Goal: Task Accomplishment & Management: Manage account settings

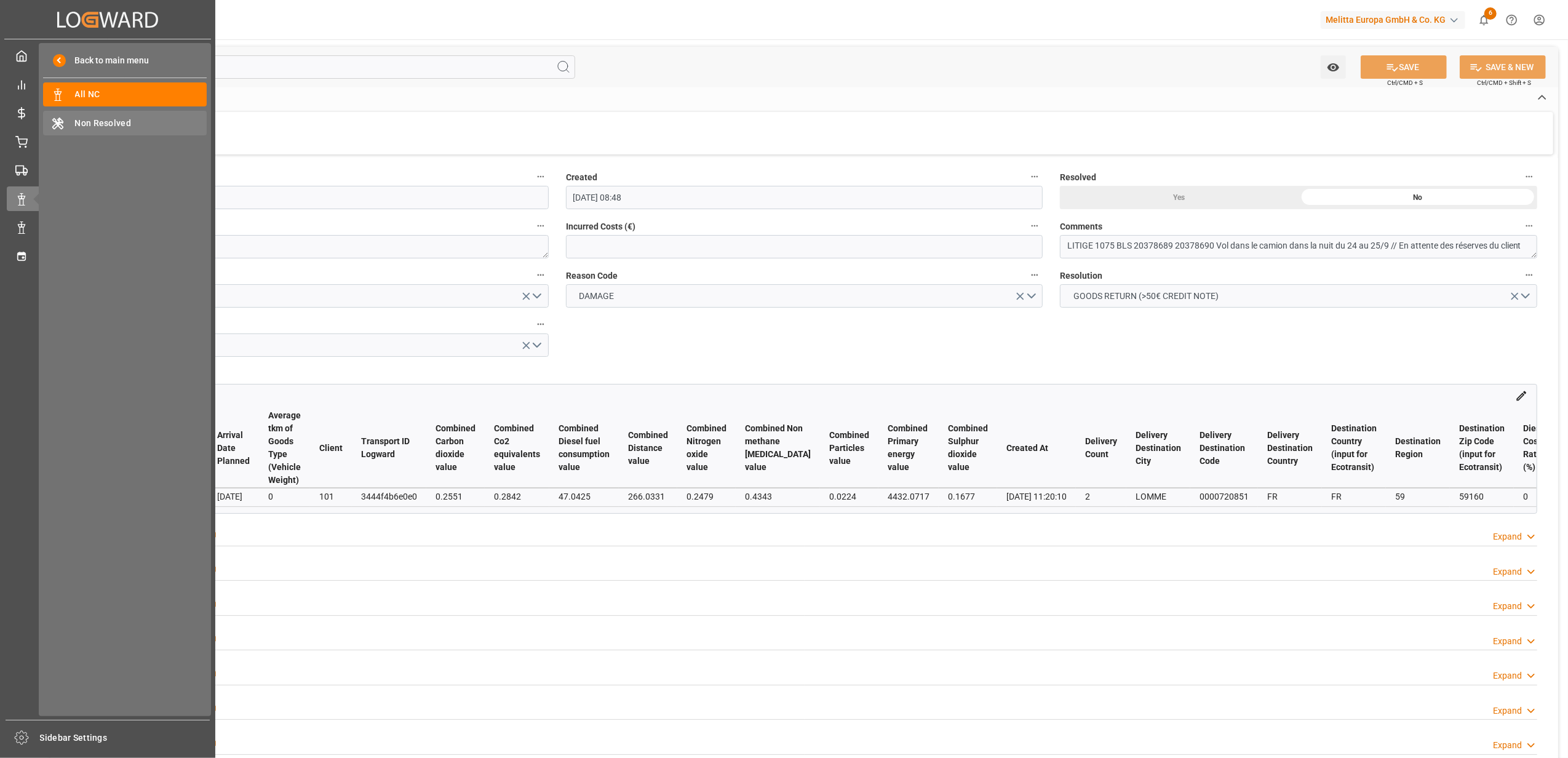
click at [96, 125] on span "Non Resolved" at bounding box center [141, 123] width 132 height 13
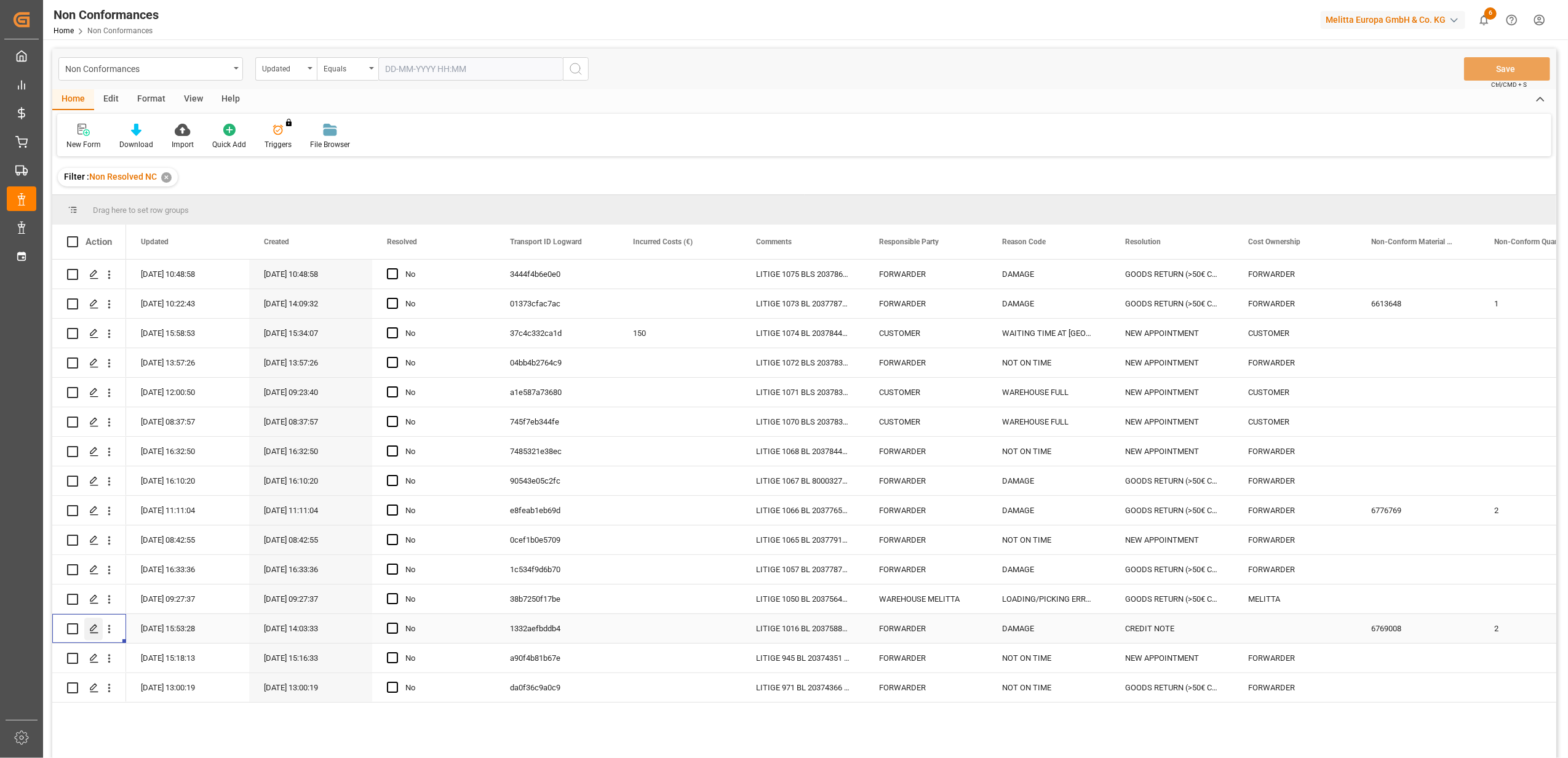
click at [95, 633] on icon "Press SPACE to select this row." at bounding box center [95, 629] width 10 height 10
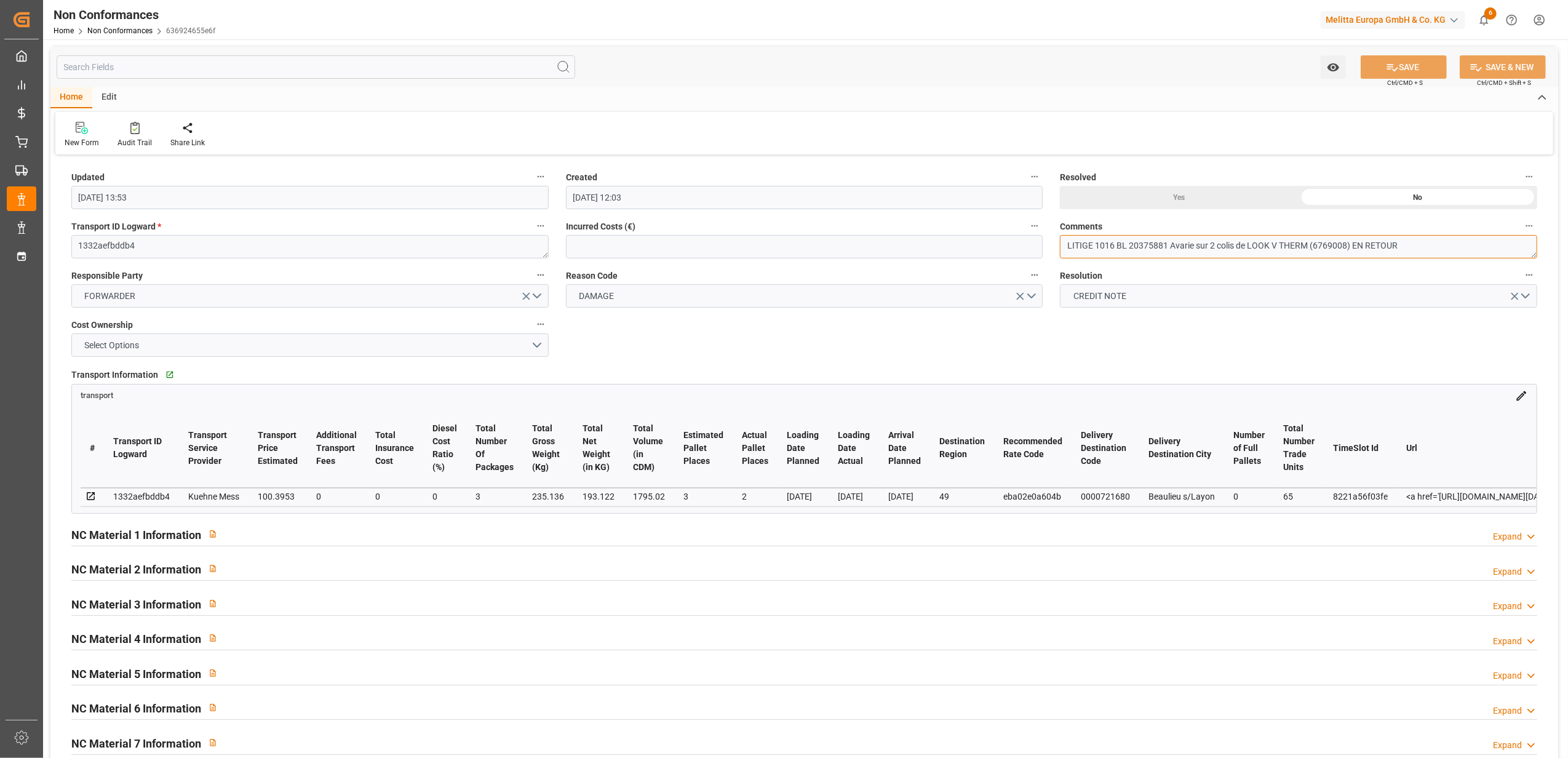
drag, startPoint x: 1451, startPoint y: 248, endPoint x: 1354, endPoint y: 244, distance: 97.1
click at [1354, 244] on textarea "LITIGE 1016 BL 20375881 Avarie sur 2 colis de LOOK V THERM (6769008) EN RETOUR" at bounding box center [1299, 247] width 478 height 23
type textarea "LITIGE 1016 BL 20375881 Avarie sur 2 colis de LOOK V THERM (6769008) BE 681 Emb…"
click at [1526, 295] on button "CREDIT NOTE" at bounding box center [1299, 296] width 478 height 23
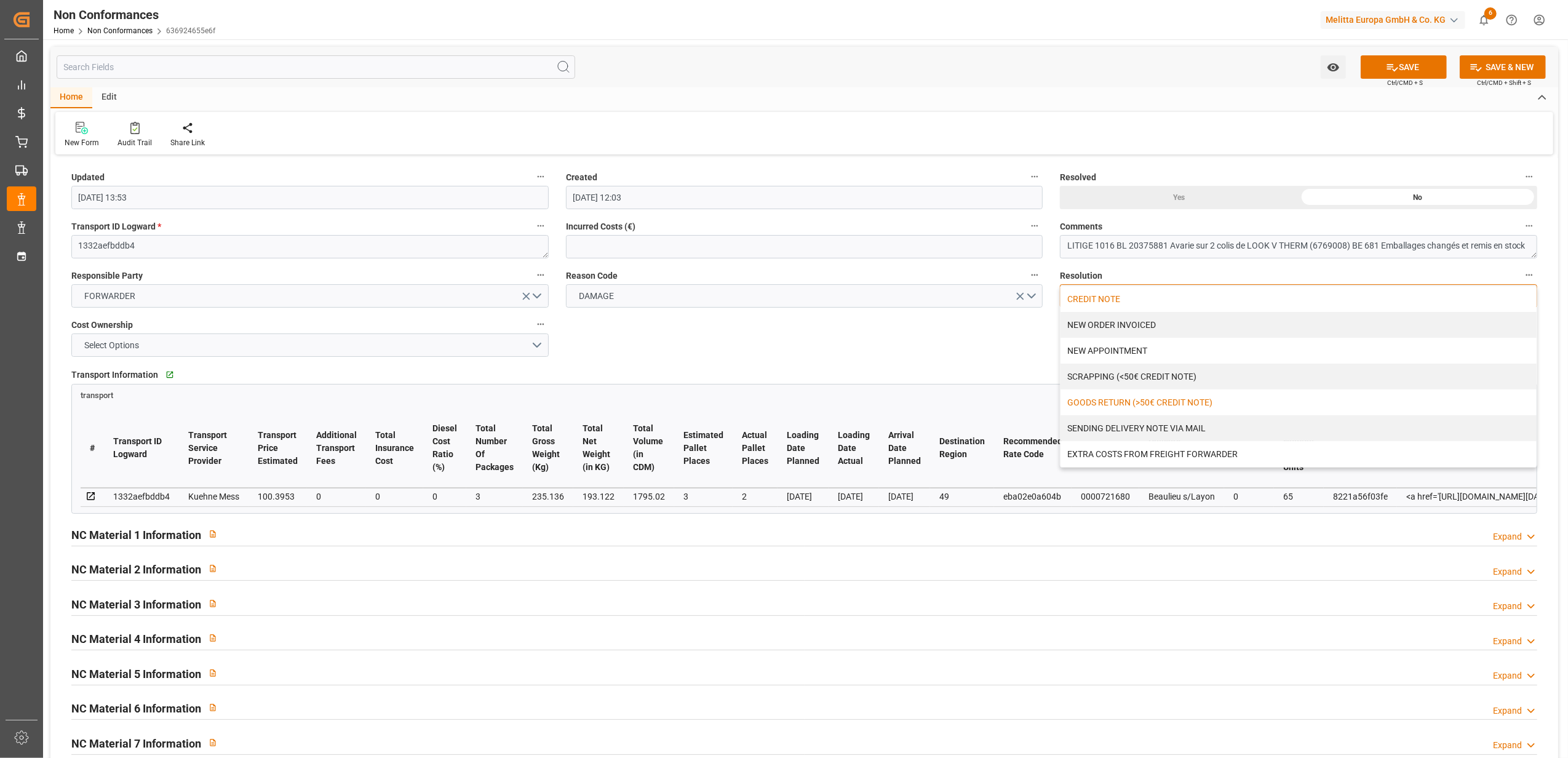
click at [1248, 402] on div "GOODS RETURN (>50€ CREDIT NOTE)" at bounding box center [1299, 402] width 476 height 26
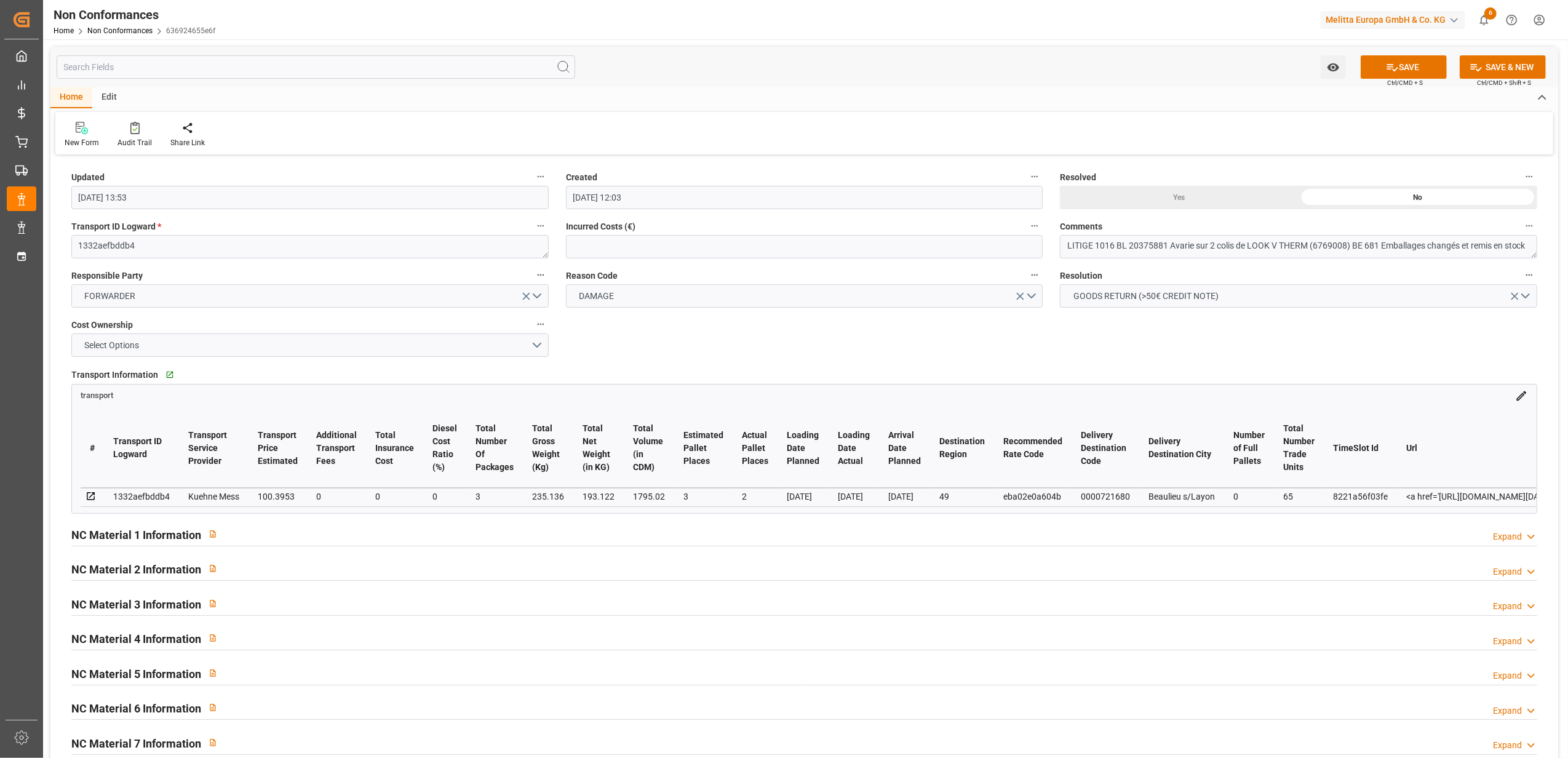
click at [1184, 193] on div "Yes" at bounding box center [1179, 197] width 238 height 23
click at [1415, 66] on button "SAVE" at bounding box center [1403, 67] width 86 height 23
type input "[DATE] 09:54"
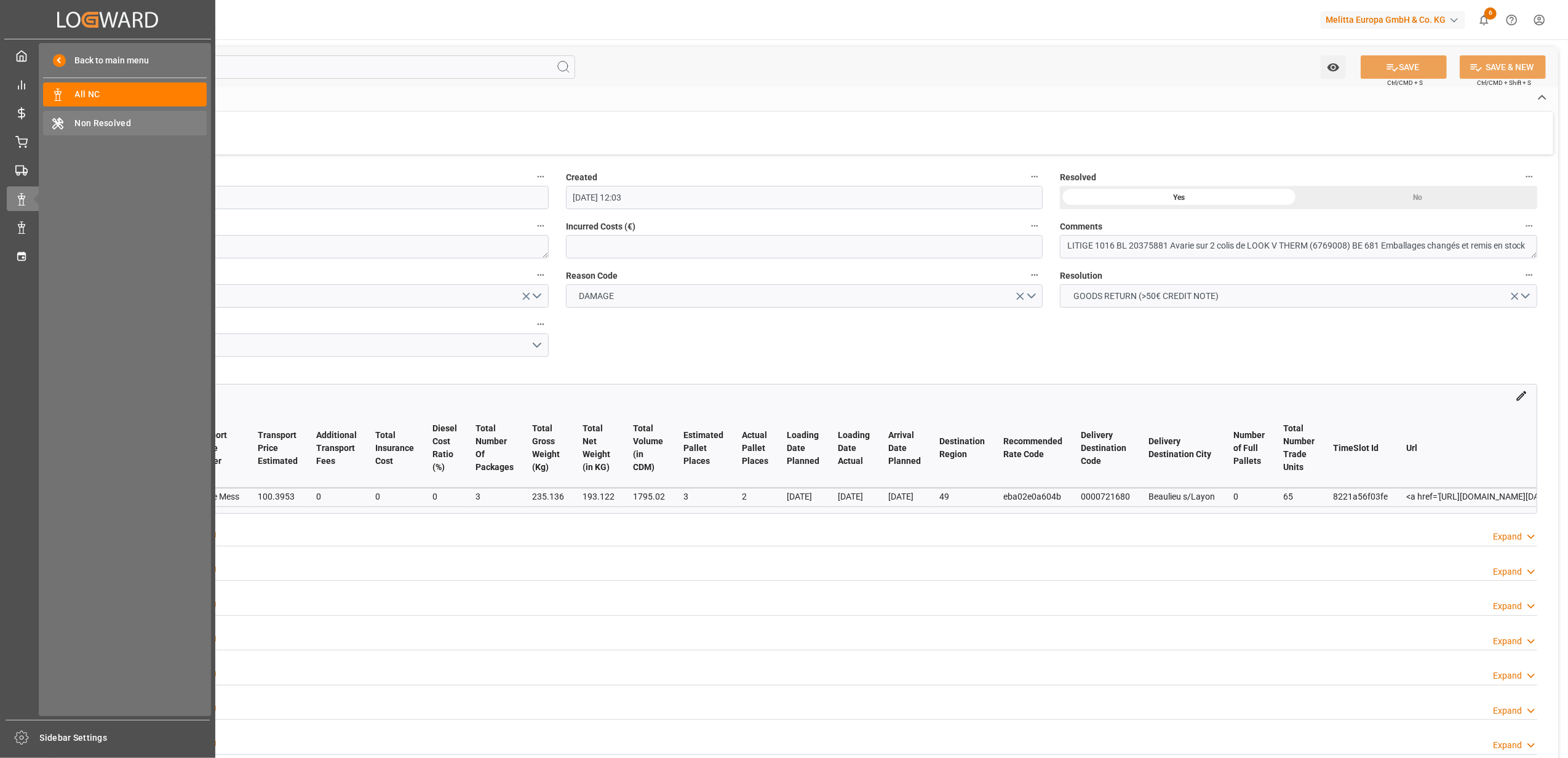
click at [155, 125] on span "Non Resolved" at bounding box center [141, 123] width 132 height 13
